Goal: Task Accomplishment & Management: Manage account settings

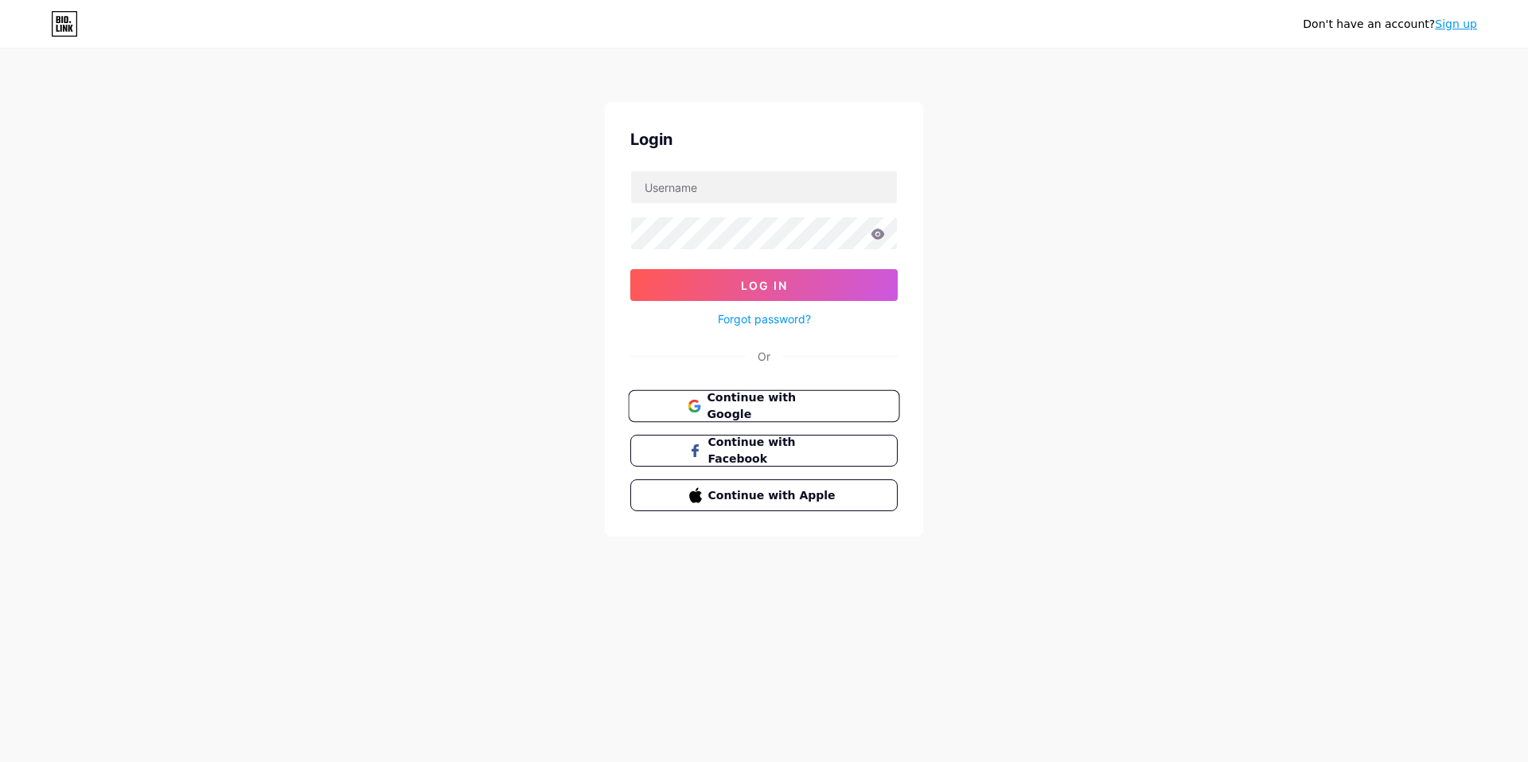
click at [794, 405] on span "Continue with Google" at bounding box center [773, 406] width 133 height 34
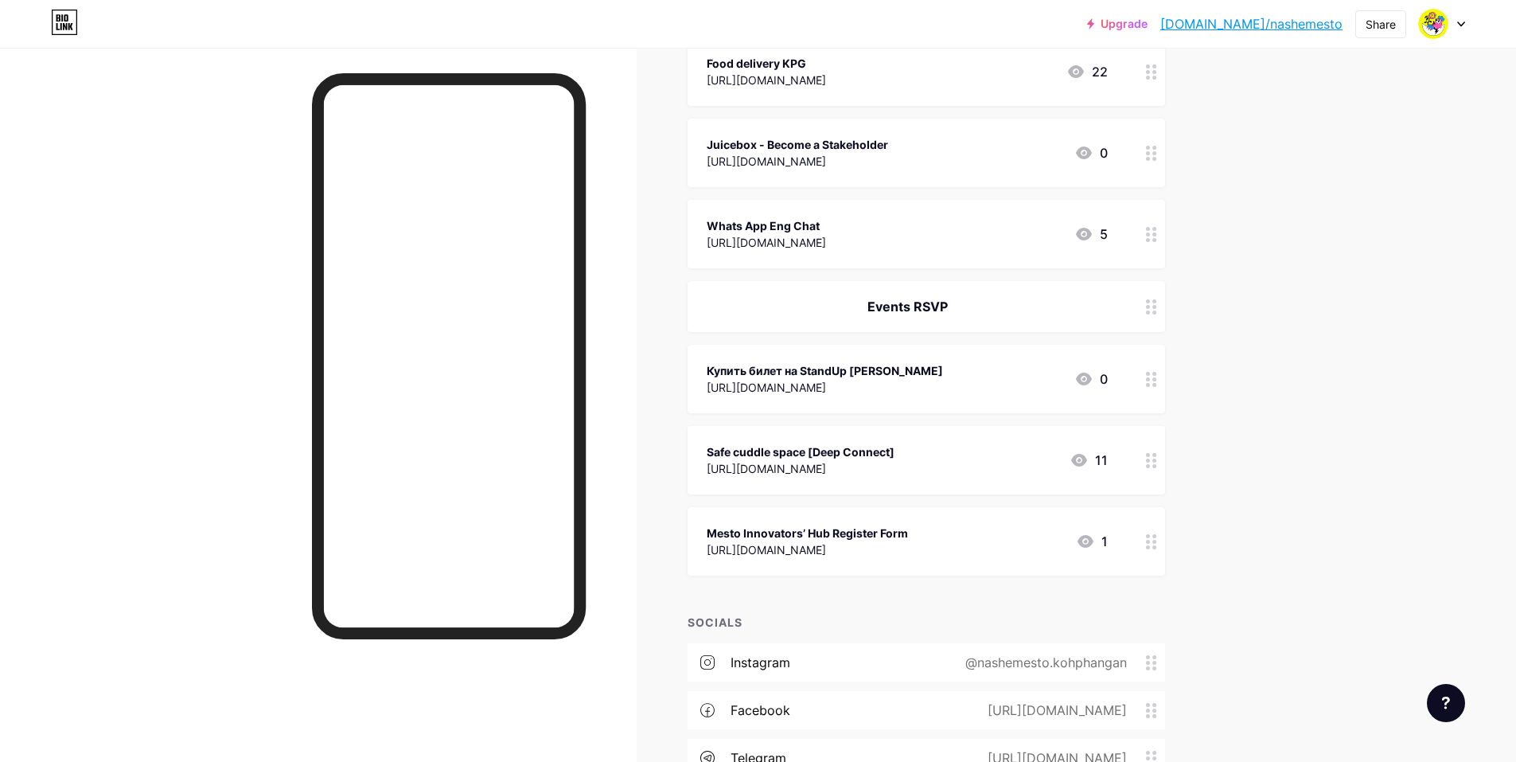
scroll to position [531, 0]
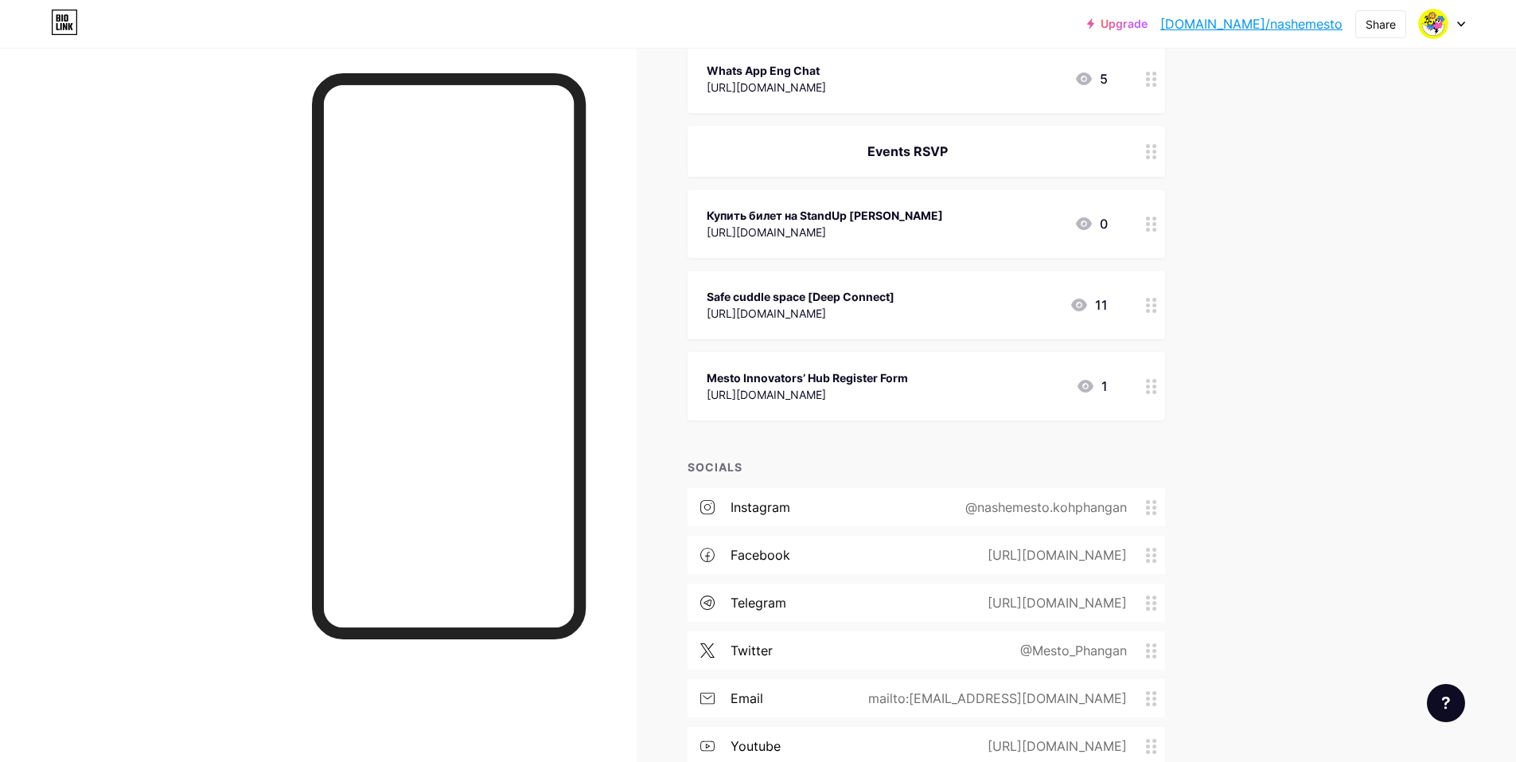
click at [1157, 228] on icon at bounding box center [1151, 223] width 11 height 15
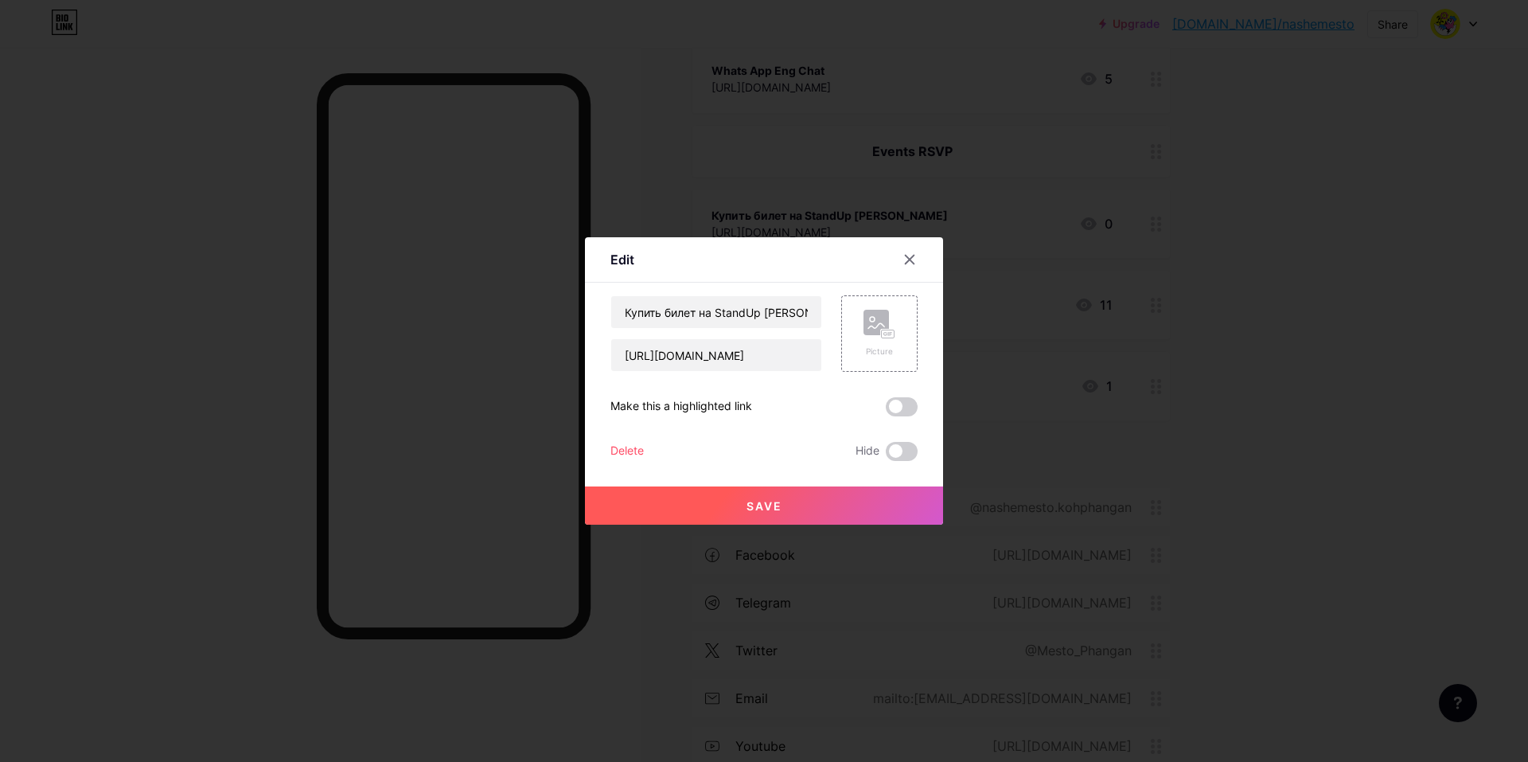
click at [622, 452] on div "Delete" at bounding box center [626, 451] width 33 height 19
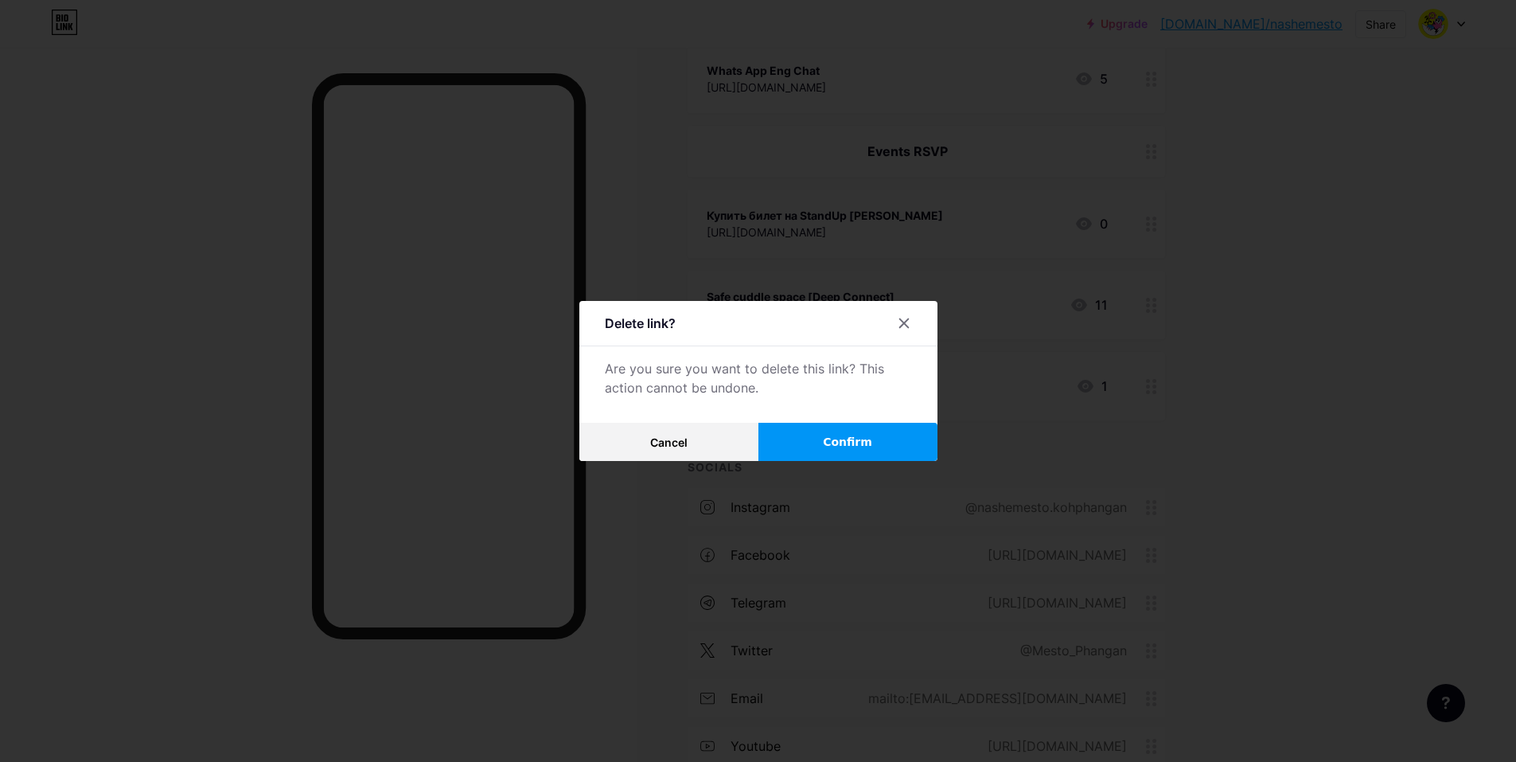
click at [833, 437] on span "Confirm" at bounding box center [847, 442] width 49 height 17
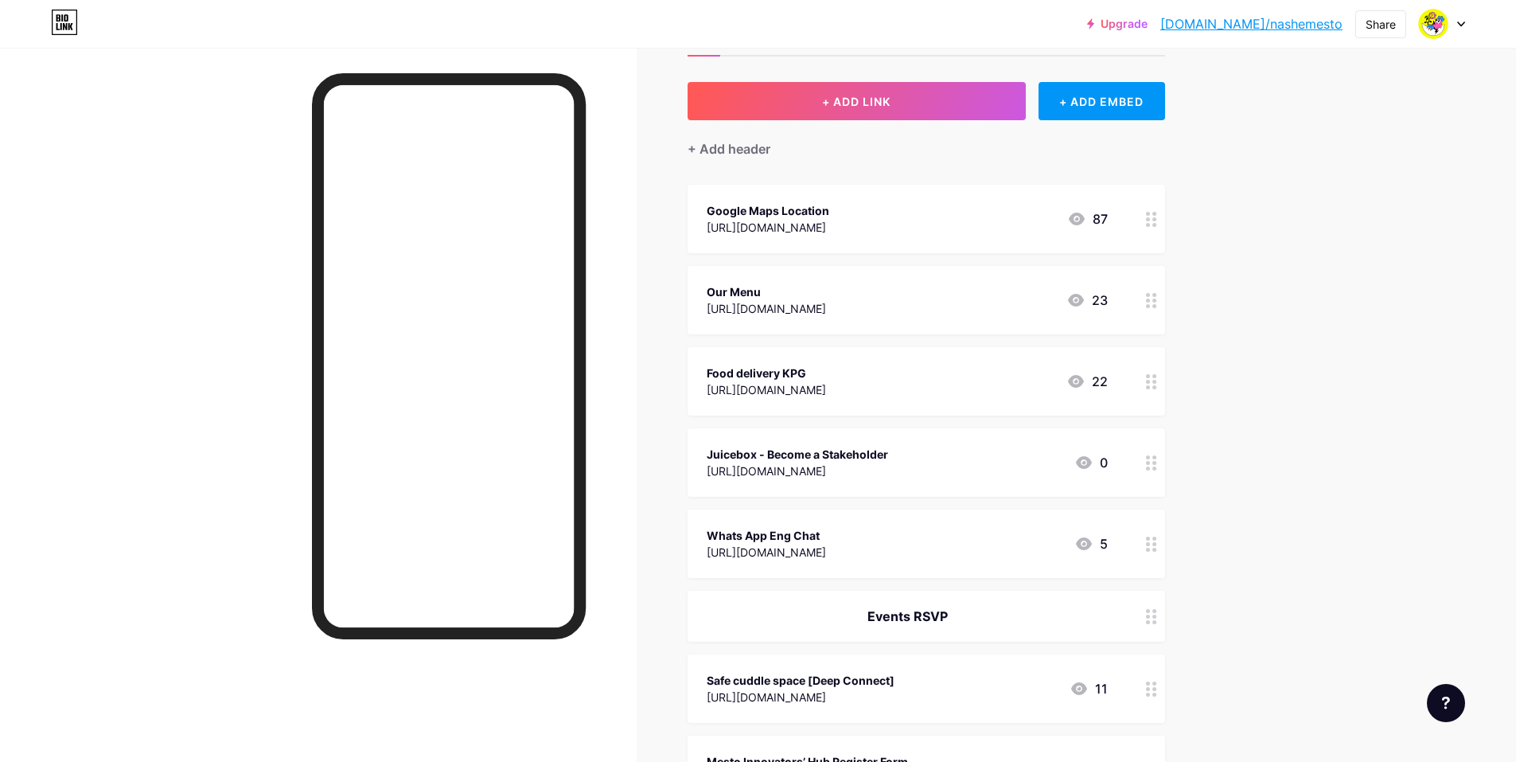
scroll to position [0, 0]
